Goal: Task Accomplishment & Management: Complete application form

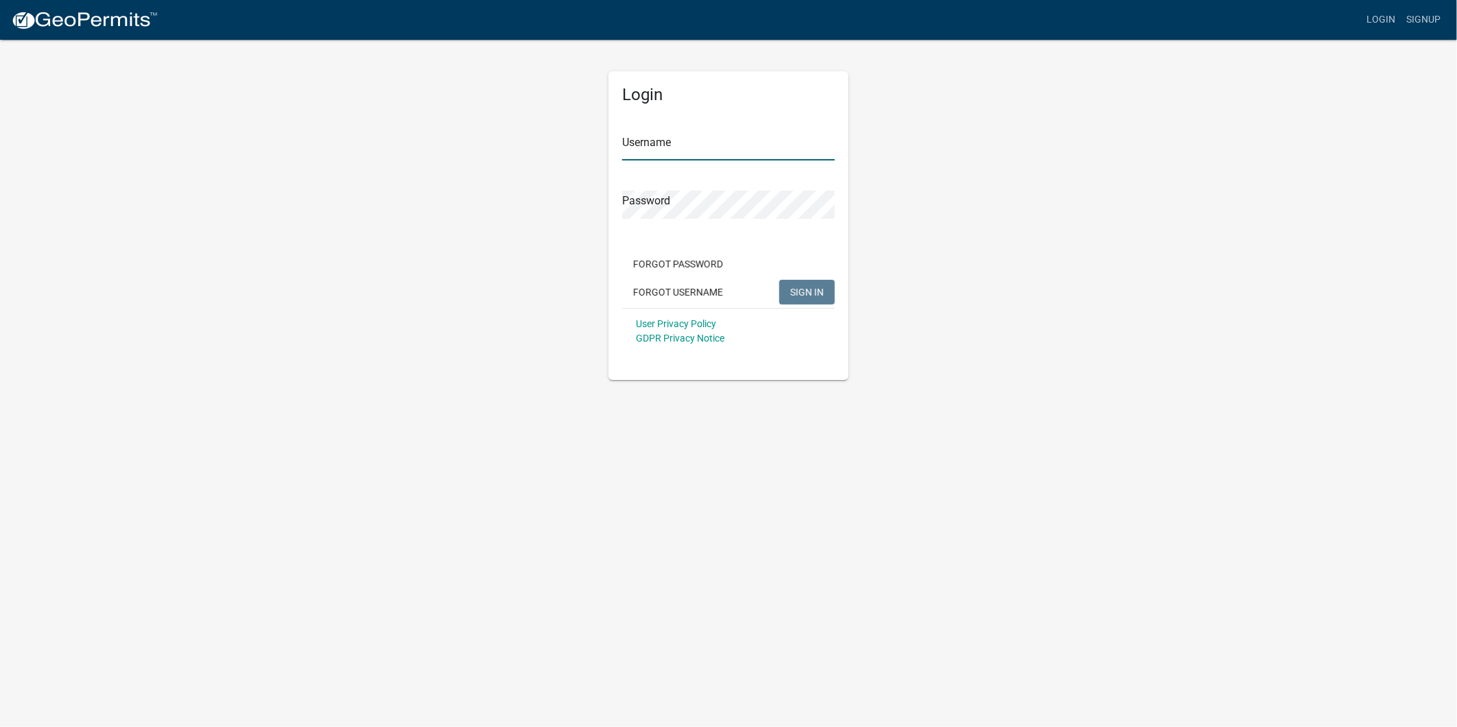
type input "tandmconstruction"
click at [828, 291] on button "SIGN IN" at bounding box center [807, 292] width 56 height 25
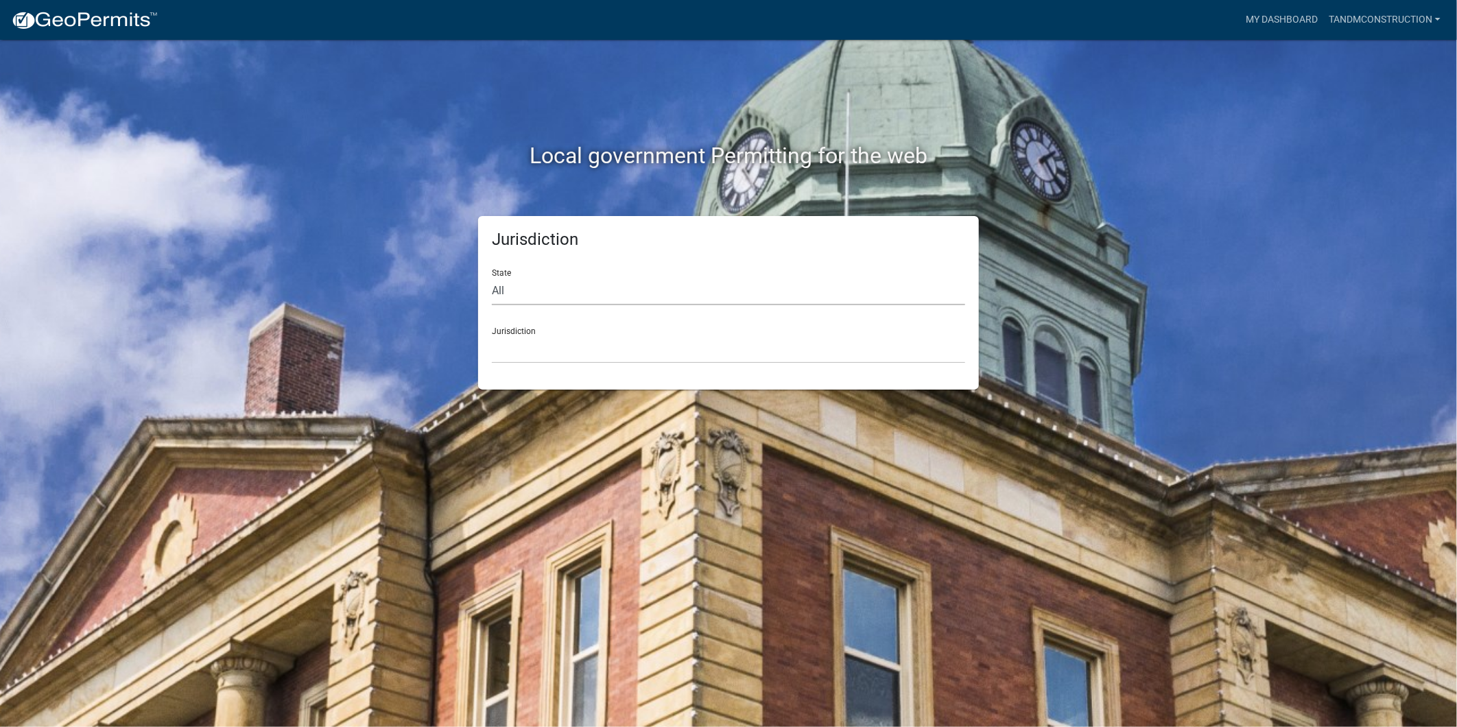
click at [530, 290] on select "All [US_STATE] [US_STATE] [US_STATE] [US_STATE] [US_STATE] [US_STATE] [US_STATE…" at bounding box center [728, 291] width 473 height 28
select select "[US_STATE]"
click at [492, 277] on select "All [US_STATE] [US_STATE] [US_STATE] [US_STATE] [US_STATE] [US_STATE] [US_STATE…" at bounding box center [728, 291] width 473 height 28
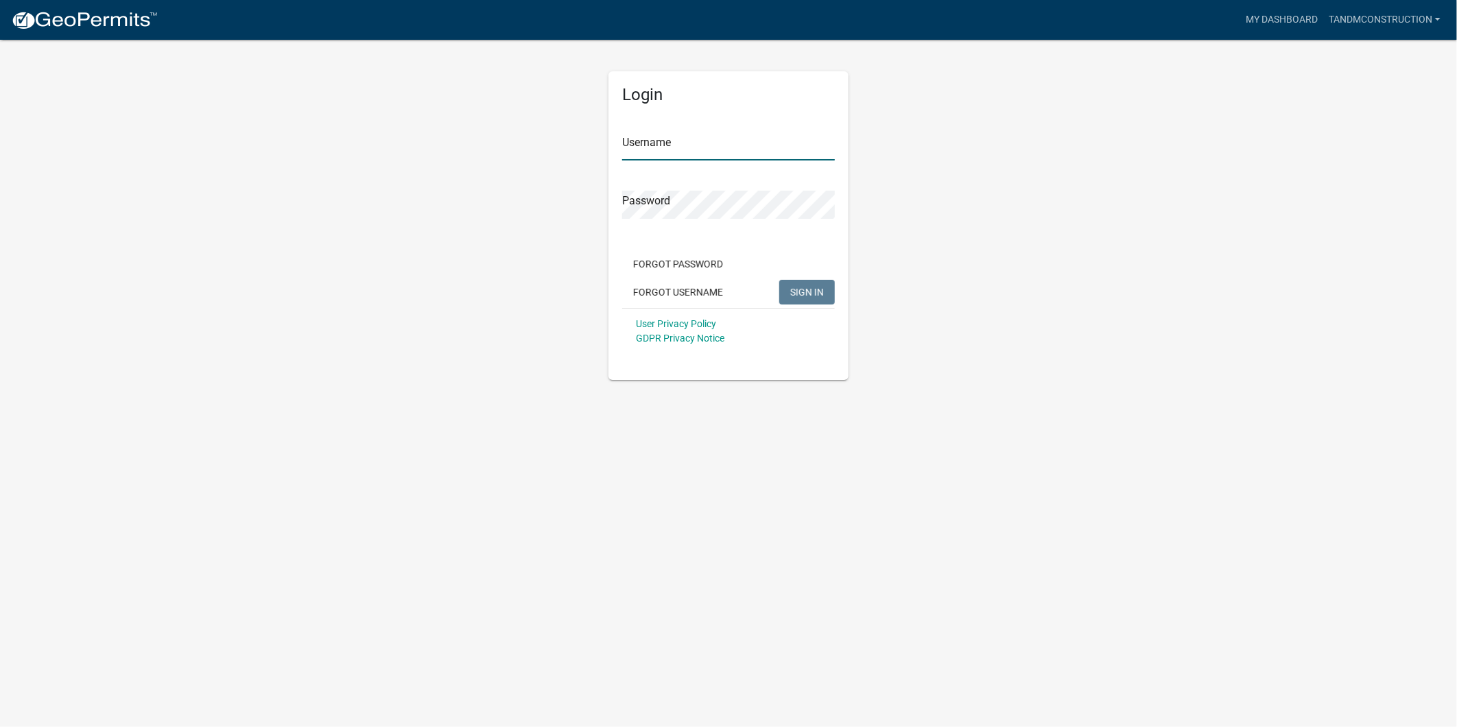
type input "tandmconstruction"
